Goal: Share content: Share content

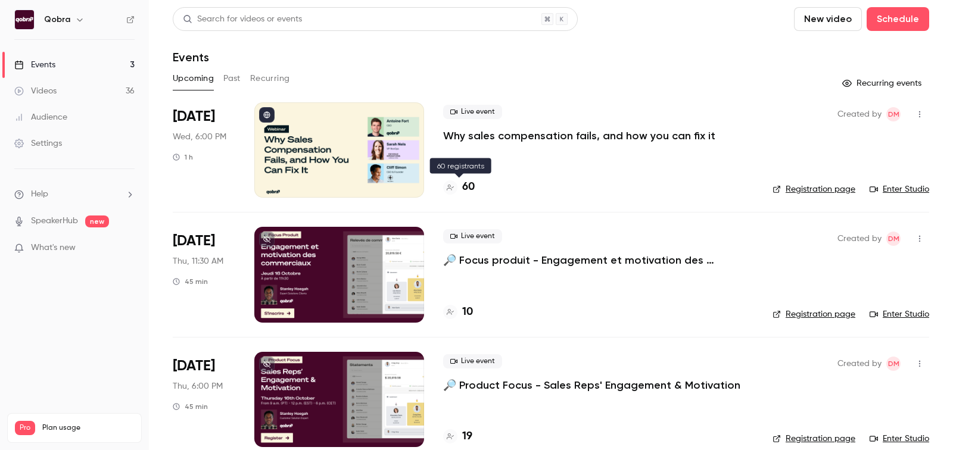
click at [464, 183] on h4 "60" at bounding box center [468, 187] width 13 height 16
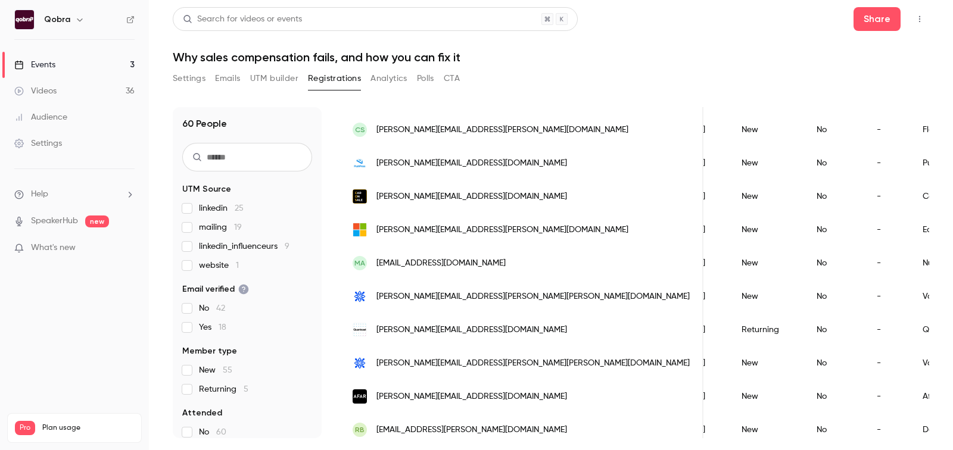
scroll to position [1448, 0]
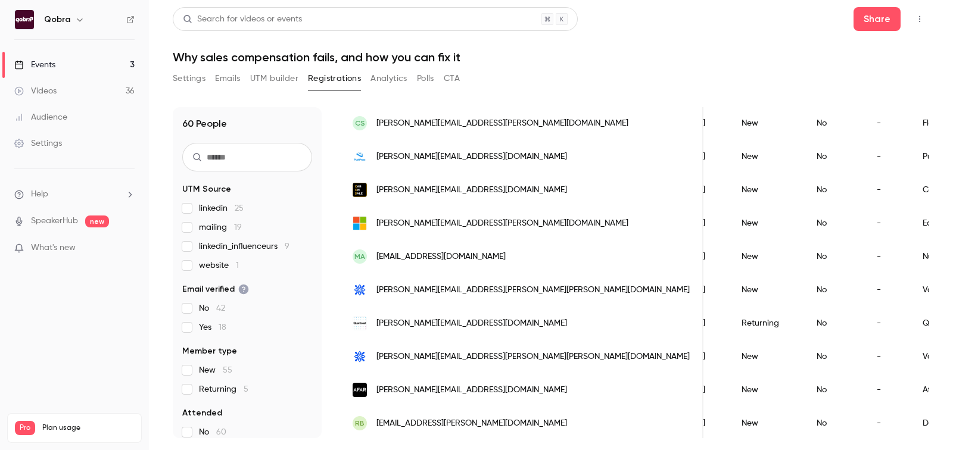
click at [83, 68] on link "Events 3" at bounding box center [74, 65] width 149 height 26
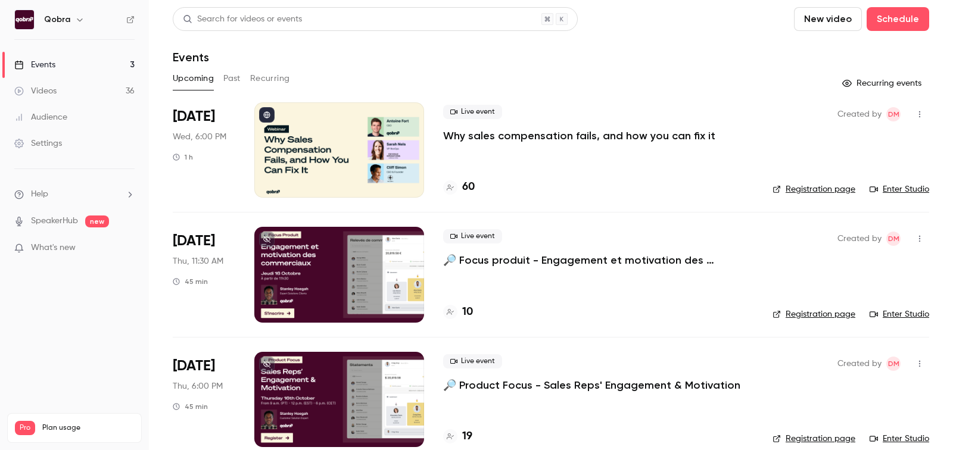
scroll to position [17, 0]
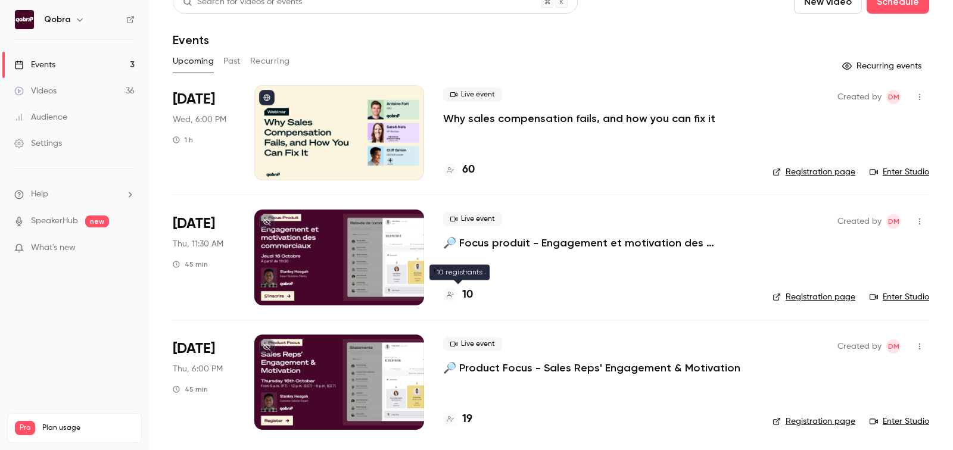
click at [463, 292] on h4 "10" at bounding box center [467, 295] width 11 height 16
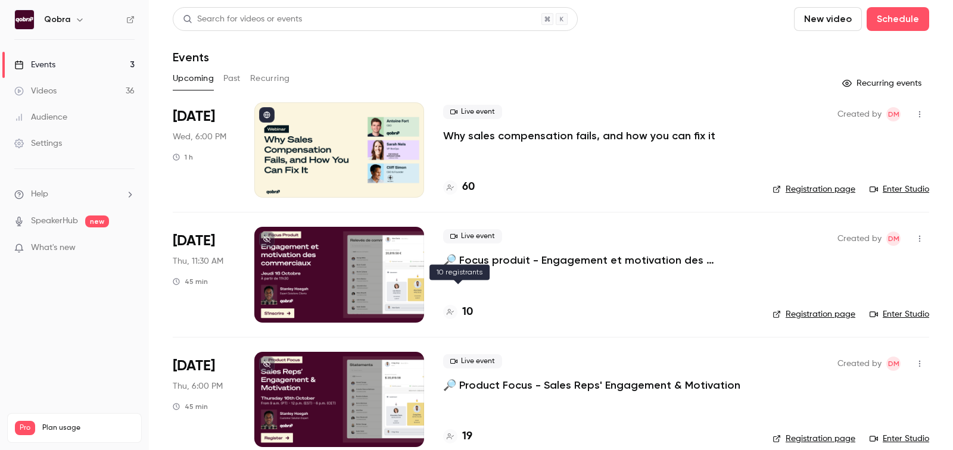
scroll to position [17, 0]
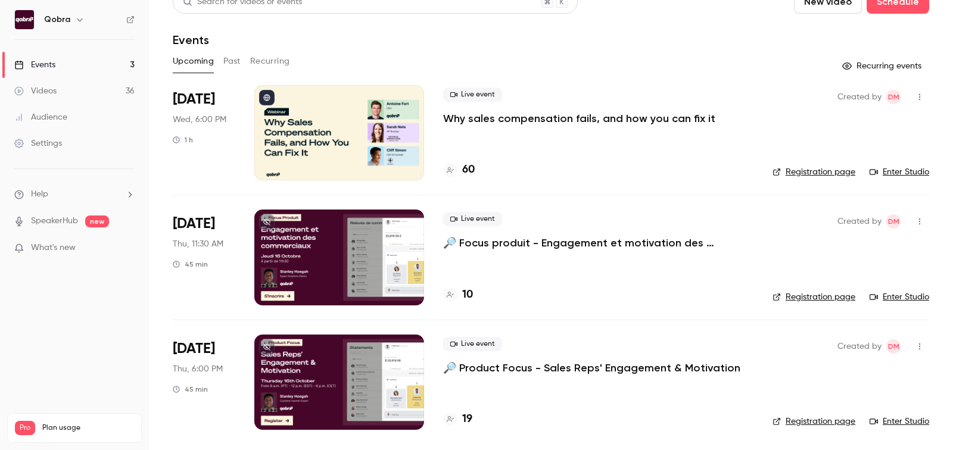
click at [460, 408] on div "Live event 🔎 Product Focus - Sales Reps' Engagement & Motivation 19" at bounding box center [598, 382] width 310 height 95
click at [466, 424] on h4 "19" at bounding box center [467, 419] width 10 height 16
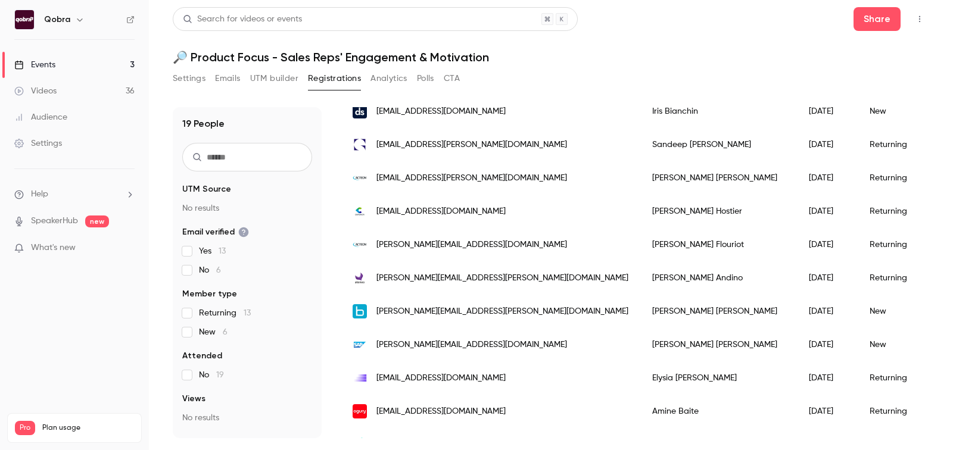
scroll to position [415, 0]
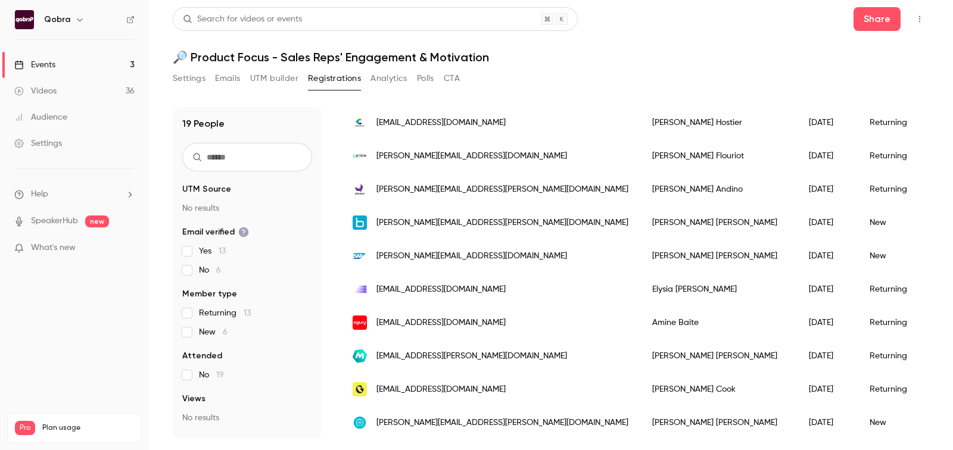
click at [80, 61] on link "Events 3" at bounding box center [74, 65] width 149 height 26
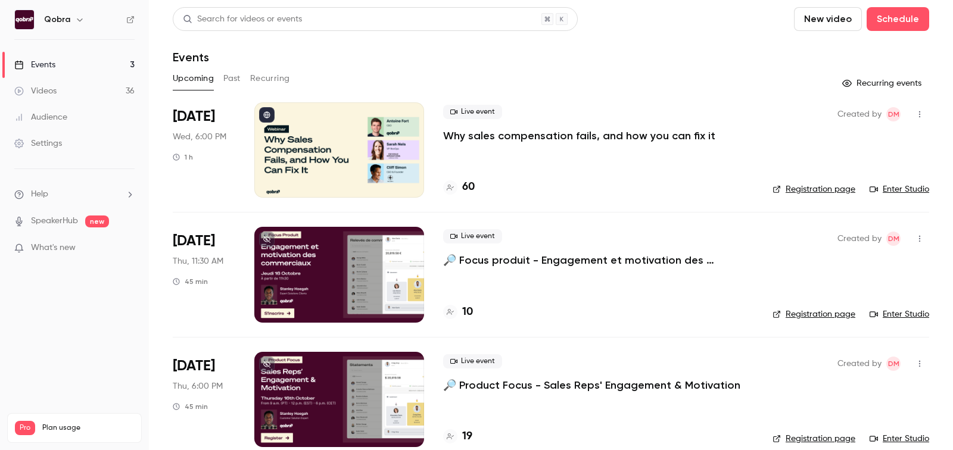
scroll to position [17, 0]
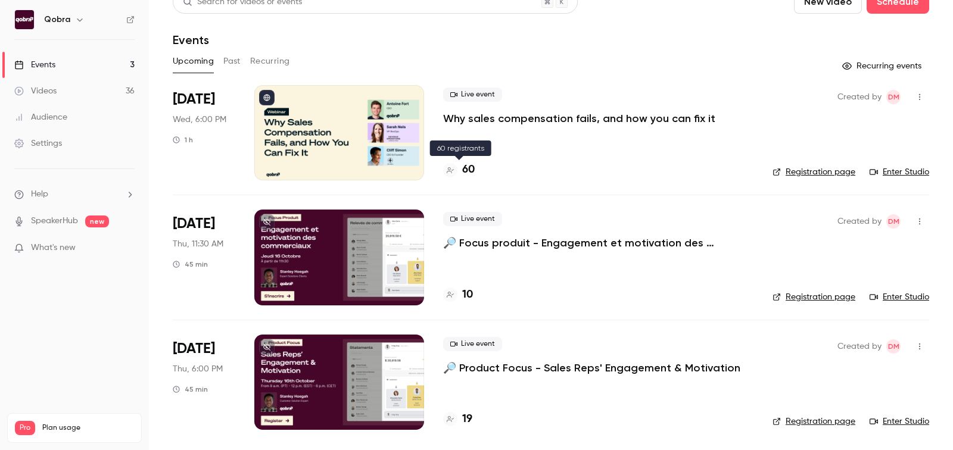
click at [471, 169] on h4 "60" at bounding box center [468, 170] width 13 height 16
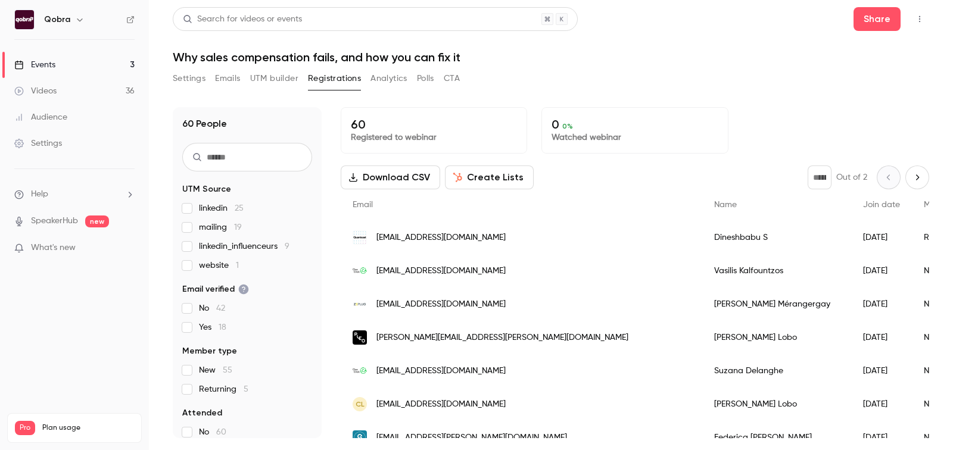
click at [211, 264] on span "website 1" at bounding box center [219, 266] width 40 height 12
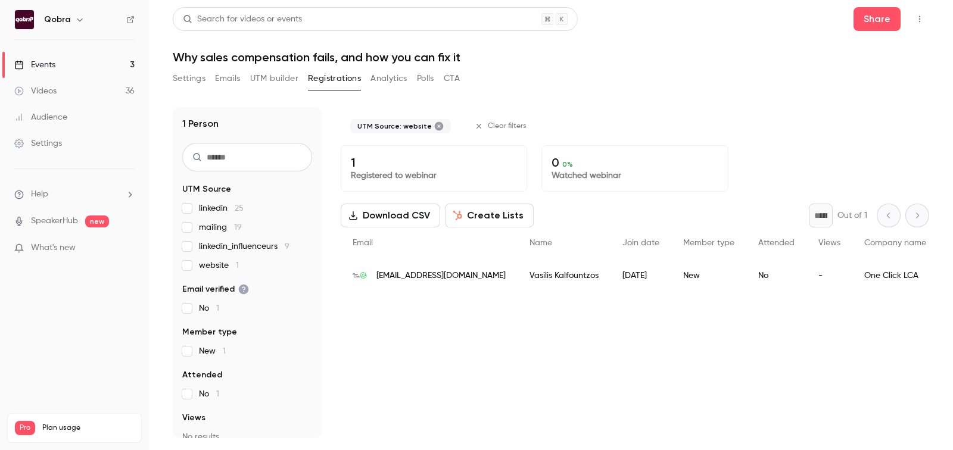
click at [211, 264] on span "website 1" at bounding box center [219, 266] width 40 height 12
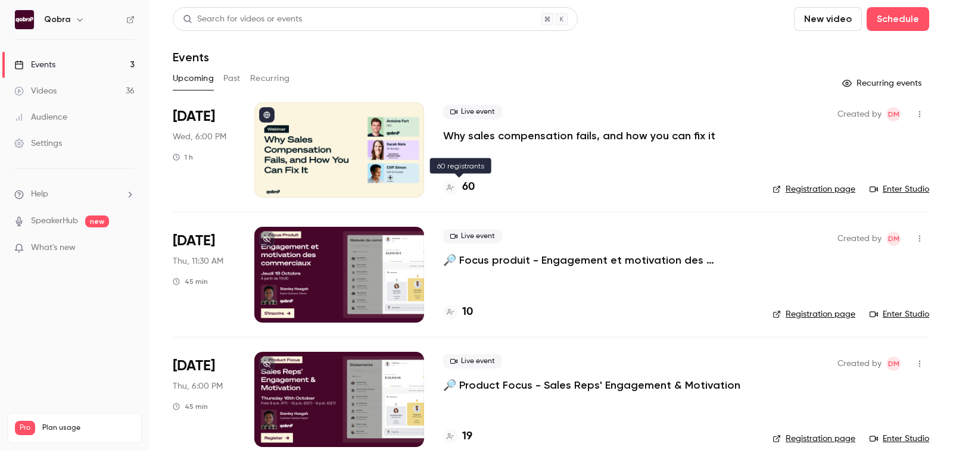
click at [465, 183] on h4 "60" at bounding box center [468, 187] width 13 height 16
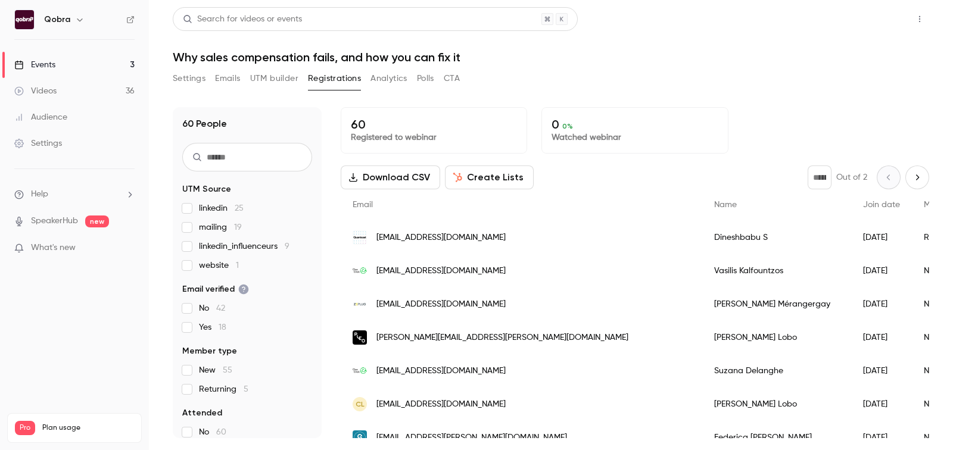
click at [870, 26] on button "Share" at bounding box center [876, 19] width 47 height 24
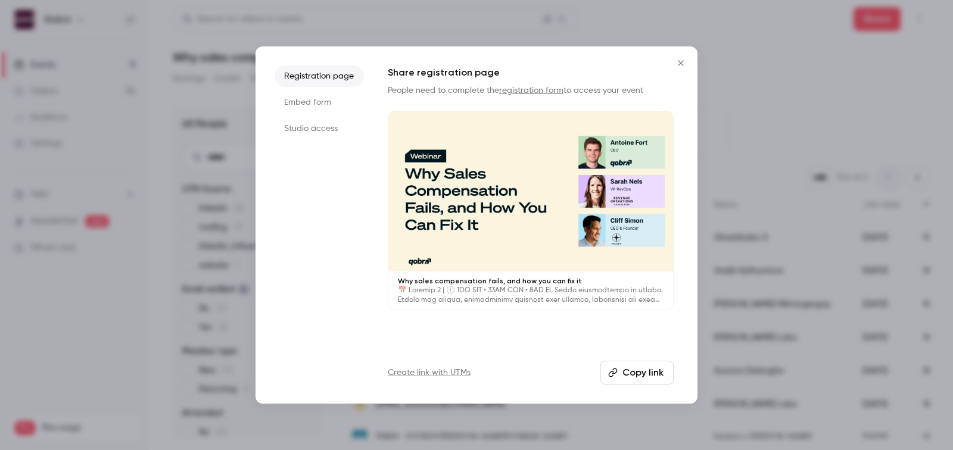
click at [653, 370] on button "Copy link" at bounding box center [636, 373] width 73 height 24
click at [625, 366] on button "Copy link" at bounding box center [636, 373] width 73 height 24
click at [676, 65] on icon "Close" at bounding box center [680, 63] width 14 height 10
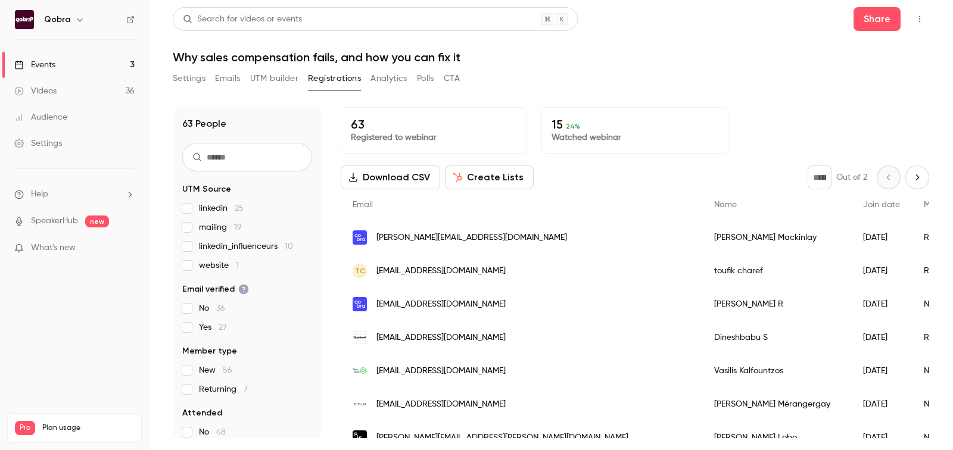
scroll to position [117, 0]
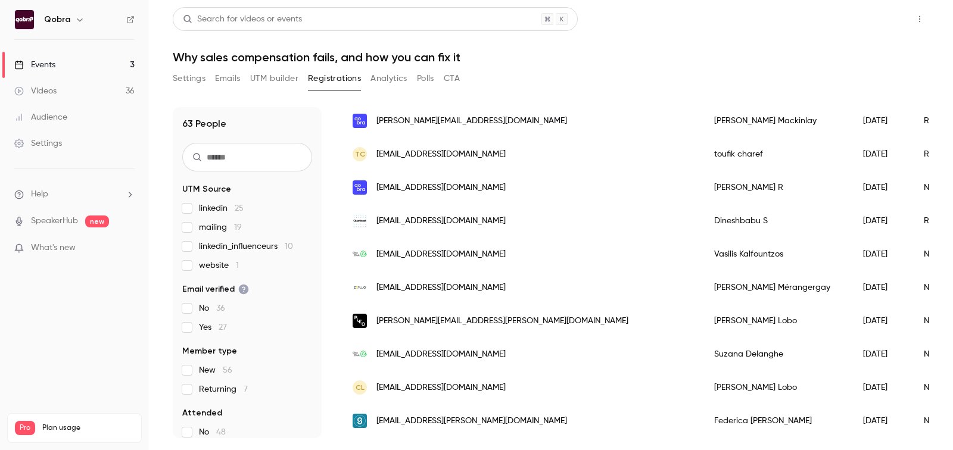
click at [866, 8] on button "Share" at bounding box center [876, 19] width 47 height 24
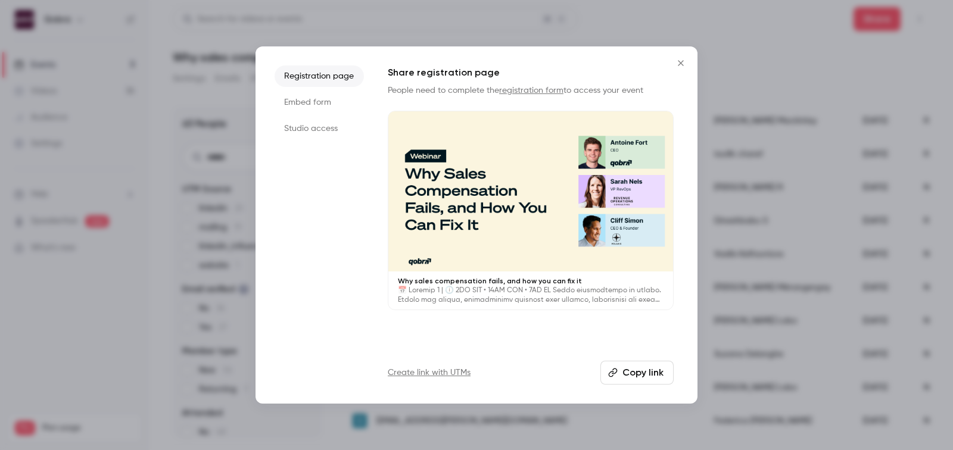
click at [630, 380] on button "Copy link" at bounding box center [636, 373] width 73 height 24
click at [646, 364] on button "Copy link" at bounding box center [636, 373] width 73 height 24
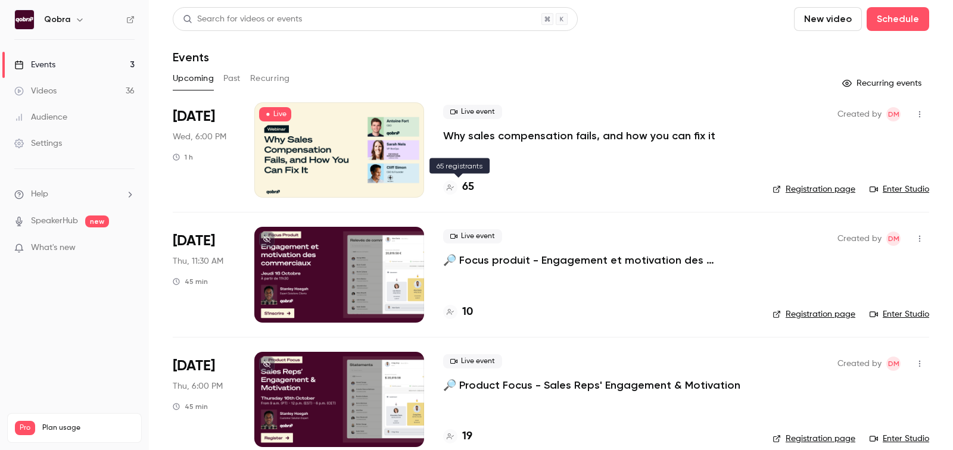
click at [472, 183] on h4 "65" at bounding box center [468, 187] width 12 height 16
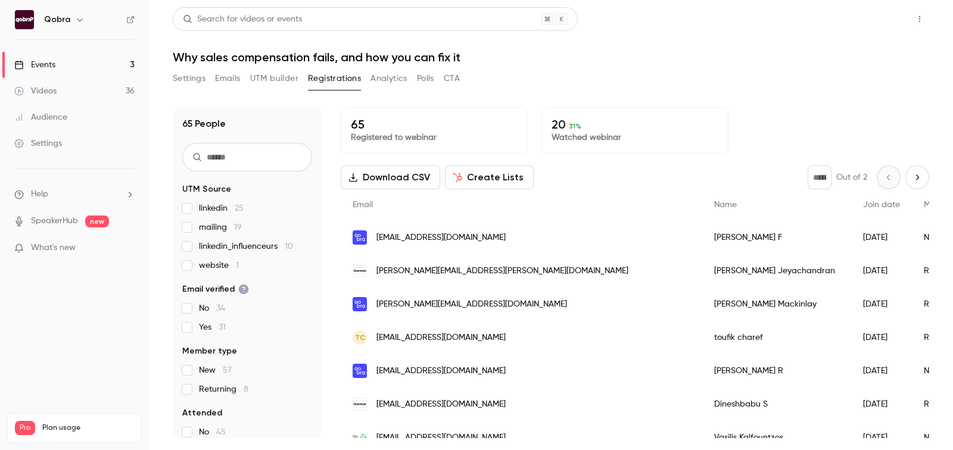
click at [877, 12] on button "Share" at bounding box center [876, 19] width 47 height 24
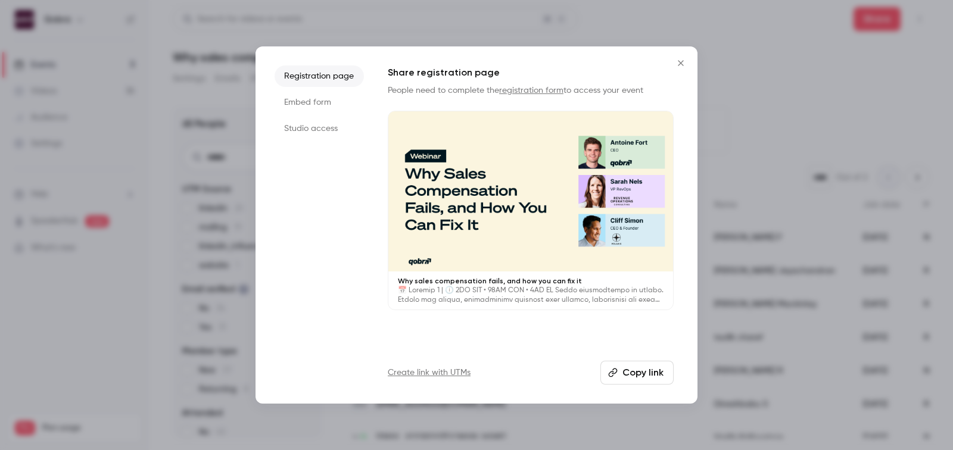
click at [617, 382] on button "Copy link" at bounding box center [636, 373] width 73 height 24
click at [617, 382] on button "Copied!" at bounding box center [639, 373] width 68 height 24
click at [680, 62] on icon "Close" at bounding box center [680, 63] width 14 height 10
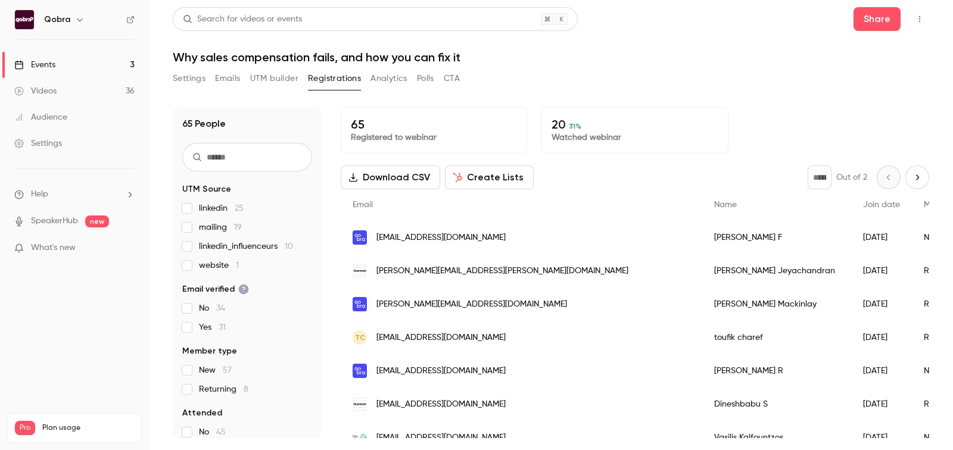
click at [215, 81] on button "Emails" at bounding box center [227, 78] width 25 height 19
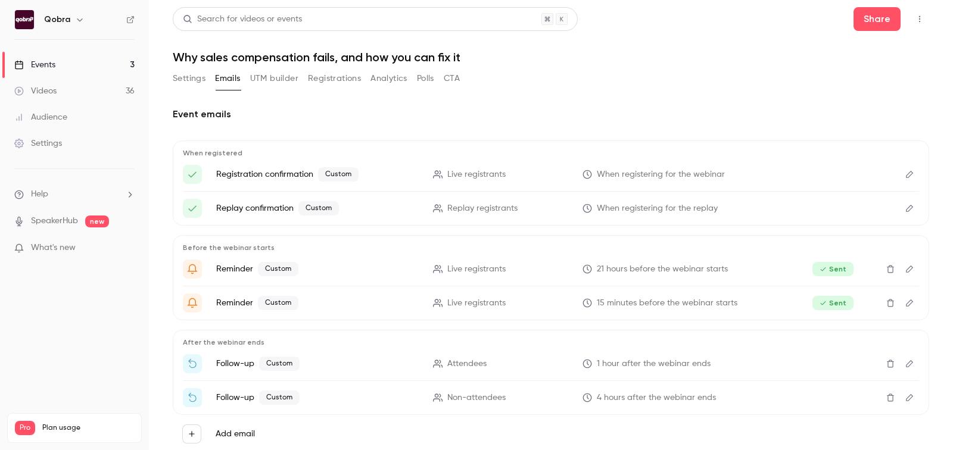
click at [391, 74] on button "Analytics" at bounding box center [388, 78] width 37 height 19
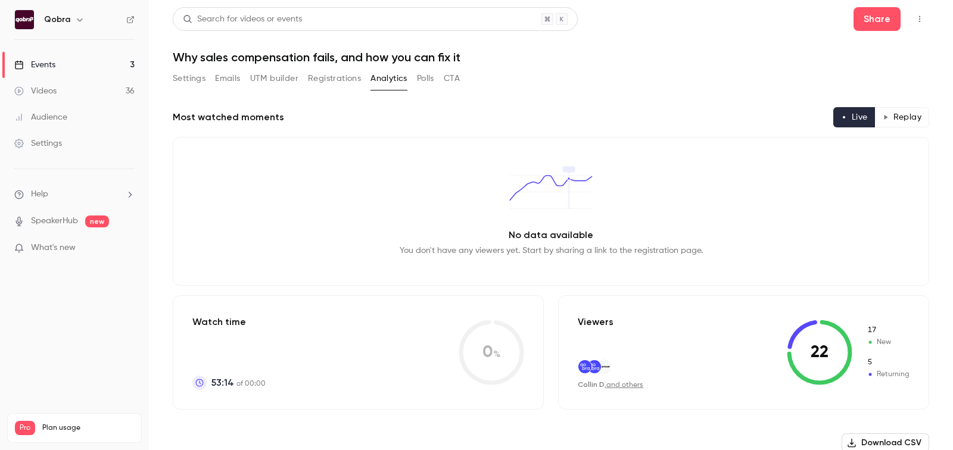
click at [339, 86] on button "Registrations" at bounding box center [334, 78] width 53 height 19
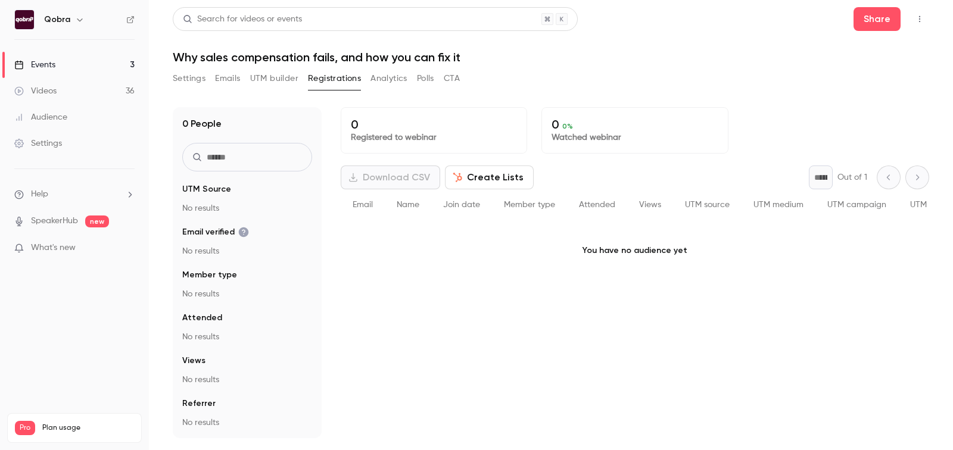
click at [236, 86] on button "Emails" at bounding box center [227, 78] width 25 height 19
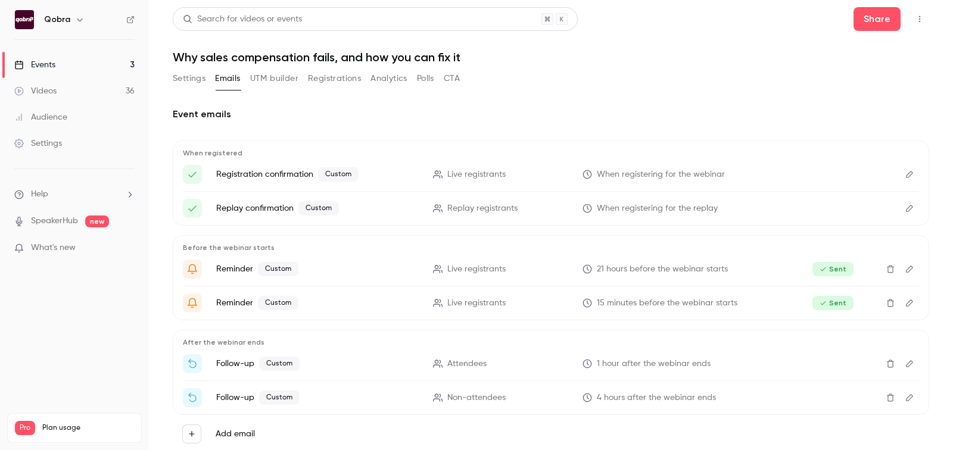
click at [330, 61] on h1 "Why sales compensation fails, and how you can fix it" at bounding box center [551, 57] width 756 height 14
click at [330, 71] on button "Registrations" at bounding box center [334, 78] width 53 height 19
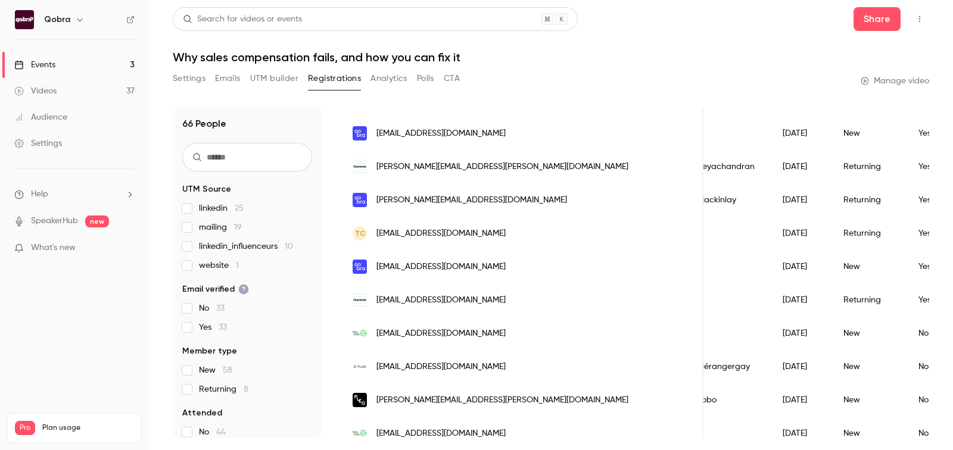
scroll to position [141, 0]
